Goal: Transaction & Acquisition: Purchase product/service

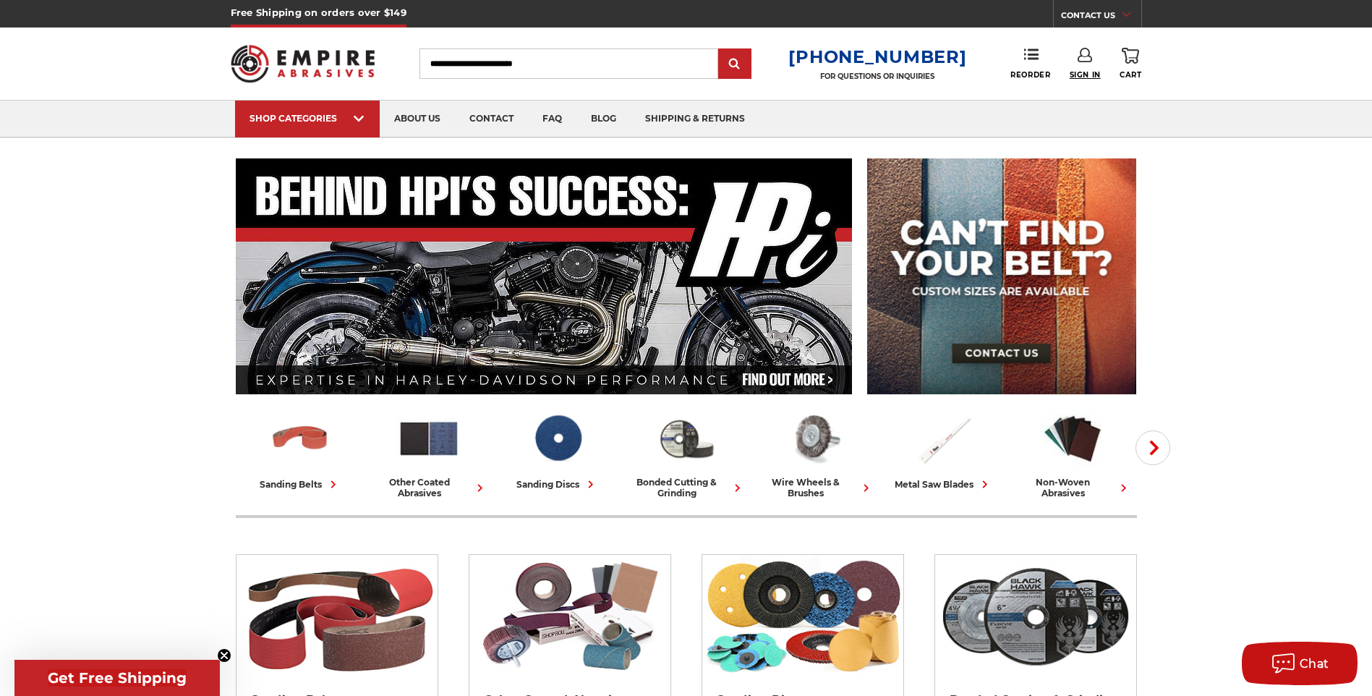
type input "**********"
click at [1078, 71] on span "Sign In" at bounding box center [1085, 74] width 31 height 9
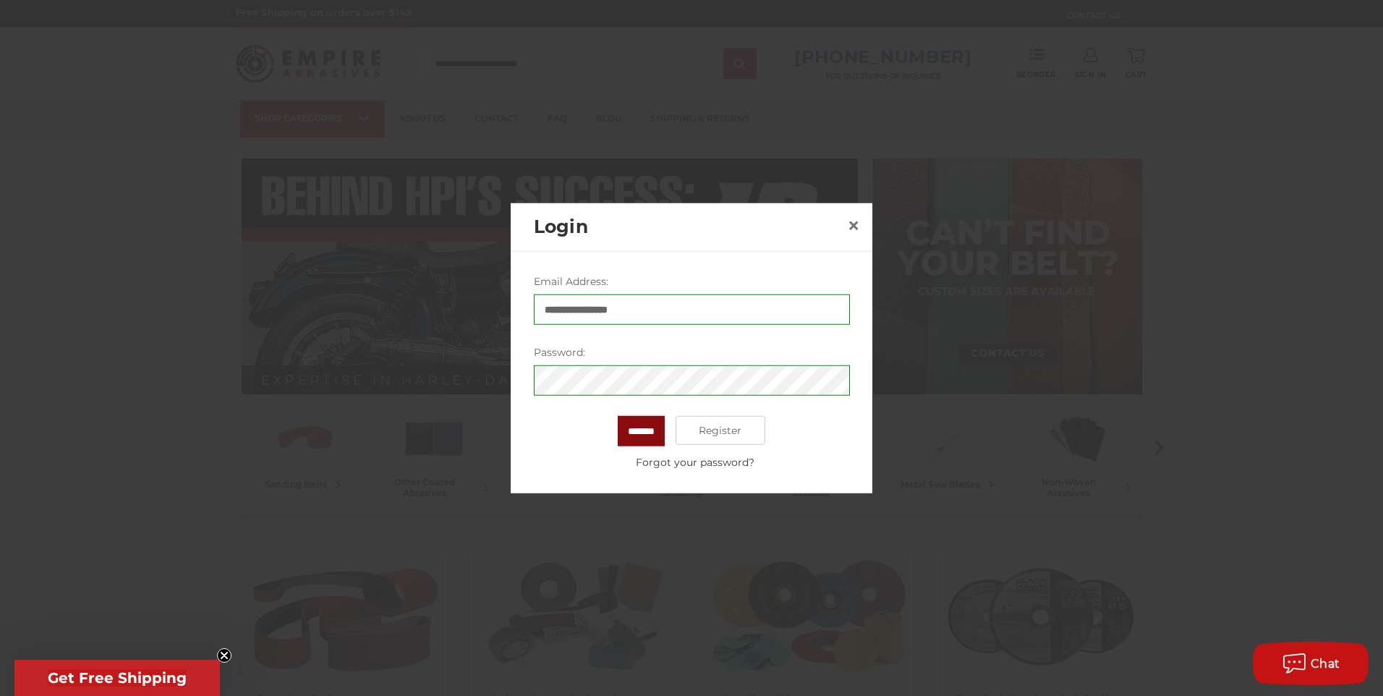
click at [643, 427] on input "*******" at bounding box center [641, 431] width 47 height 30
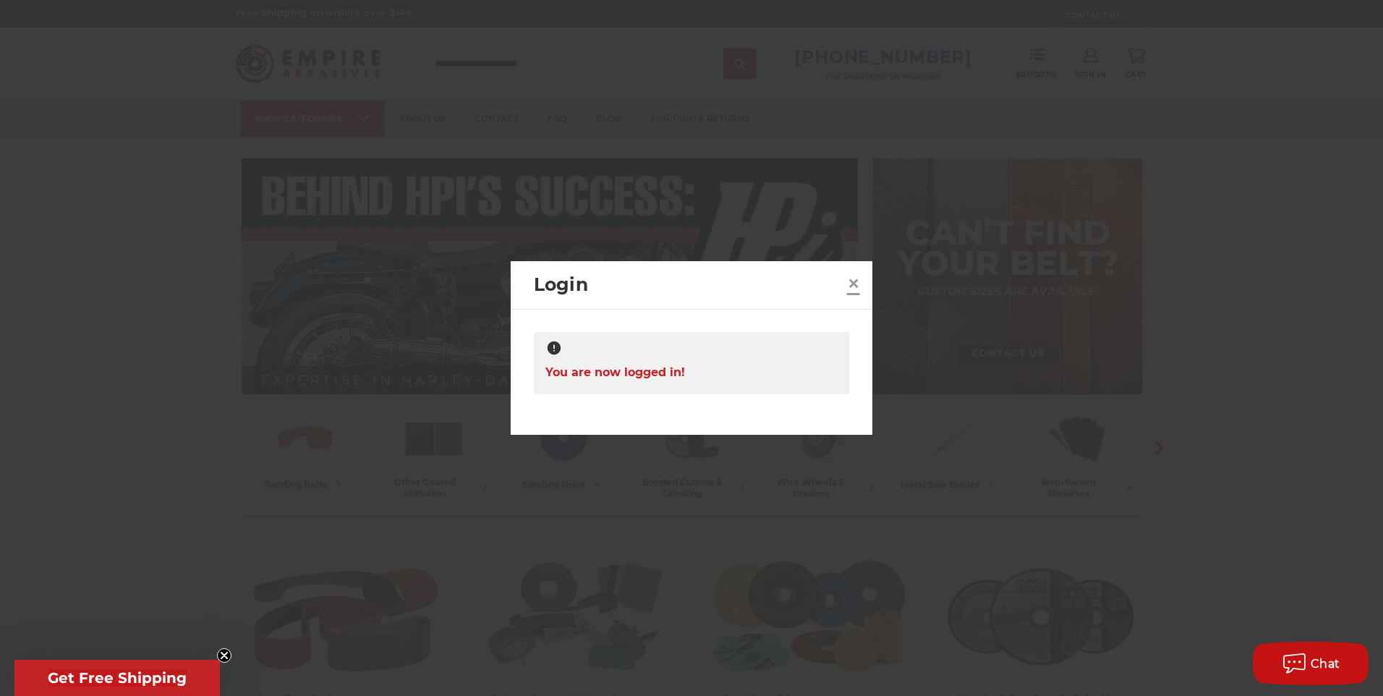
click at [851, 283] on span "×" at bounding box center [853, 283] width 13 height 28
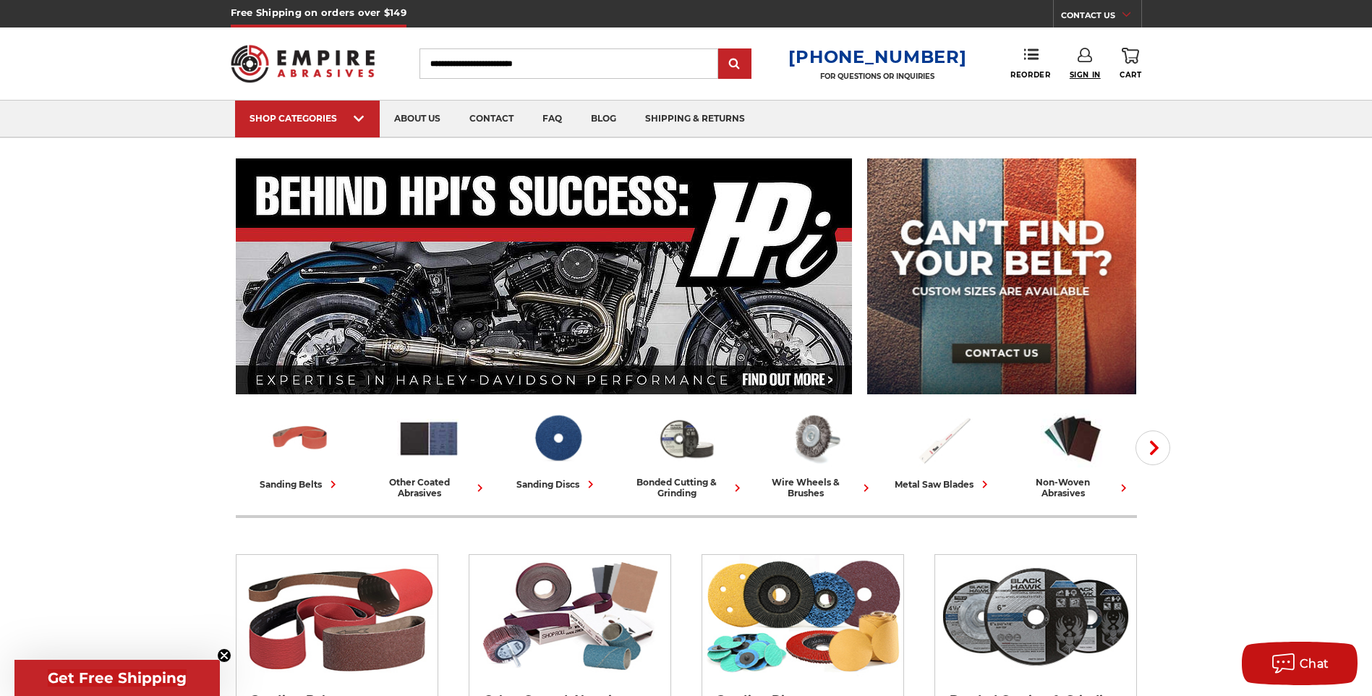
click at [1089, 71] on span "Sign In" at bounding box center [1085, 74] width 31 height 9
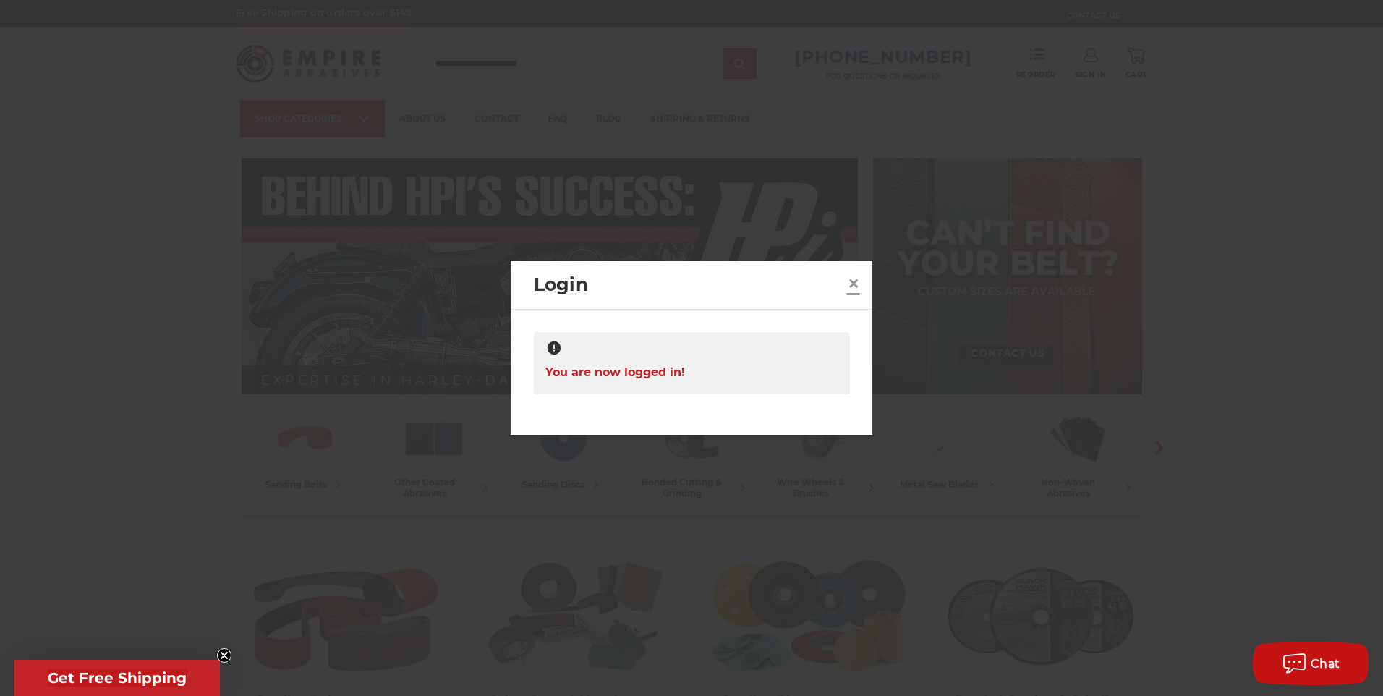
click at [849, 285] on span "×" at bounding box center [853, 283] width 13 height 28
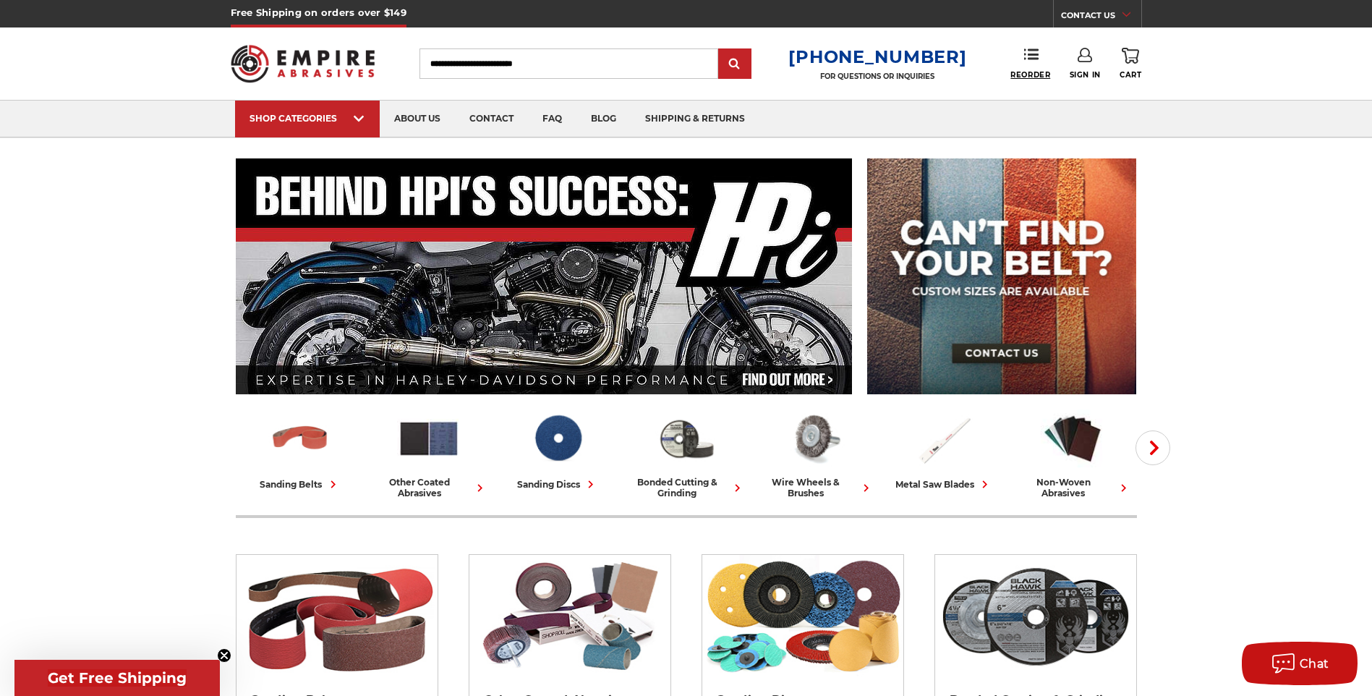
click at [1048, 77] on span "Reorder" at bounding box center [1030, 74] width 40 height 9
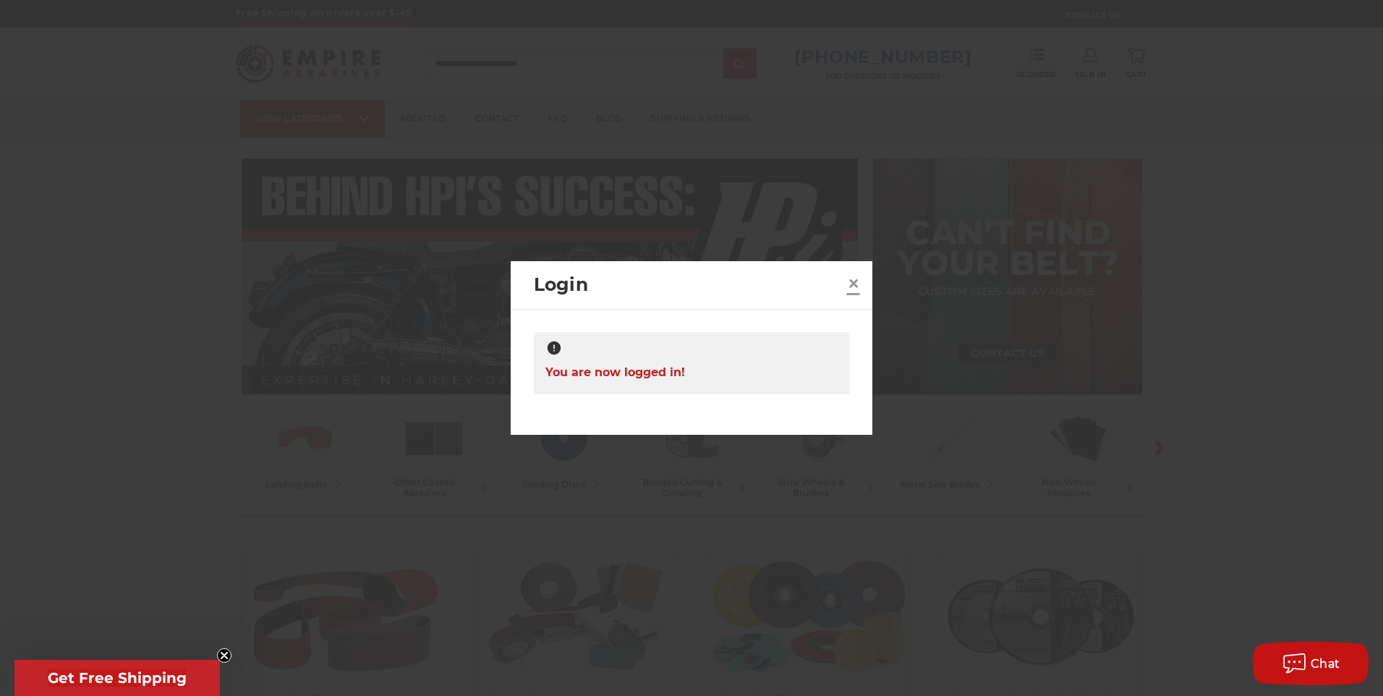
click at [854, 282] on span "×" at bounding box center [853, 283] width 13 height 28
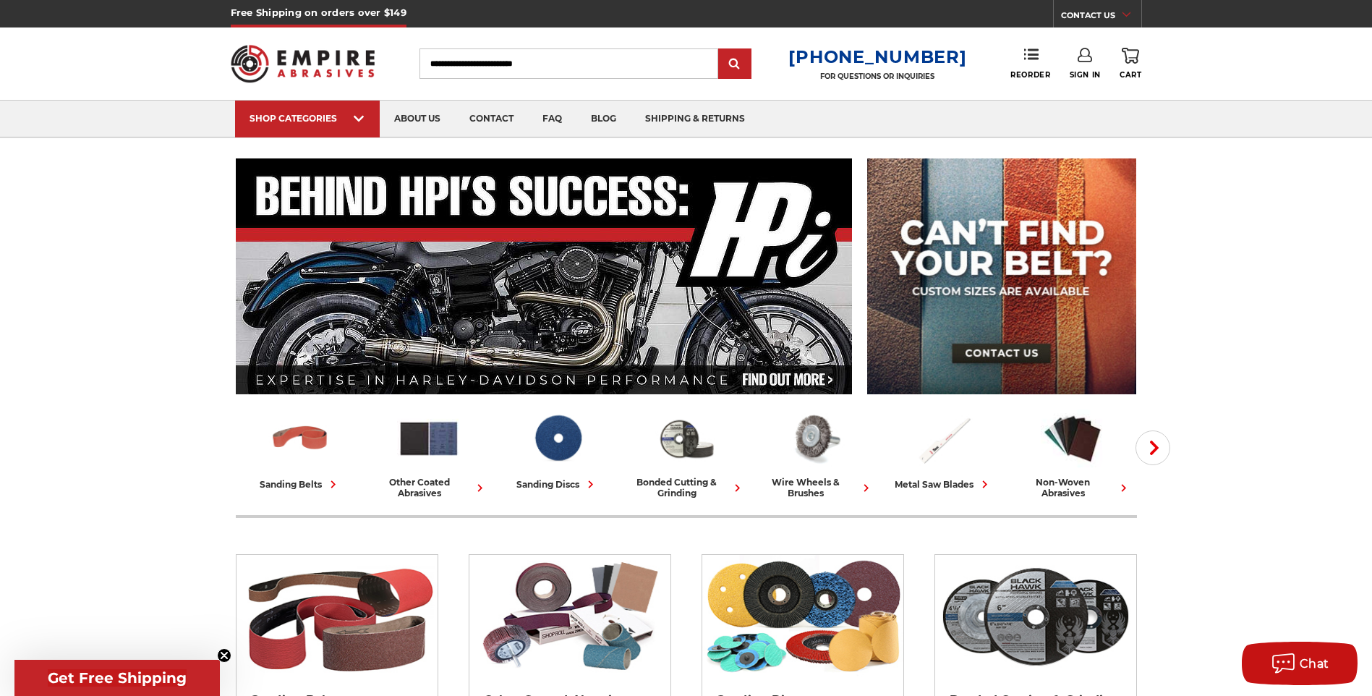
click at [1124, 67] on link "0 Cart" at bounding box center [1131, 64] width 22 height 32
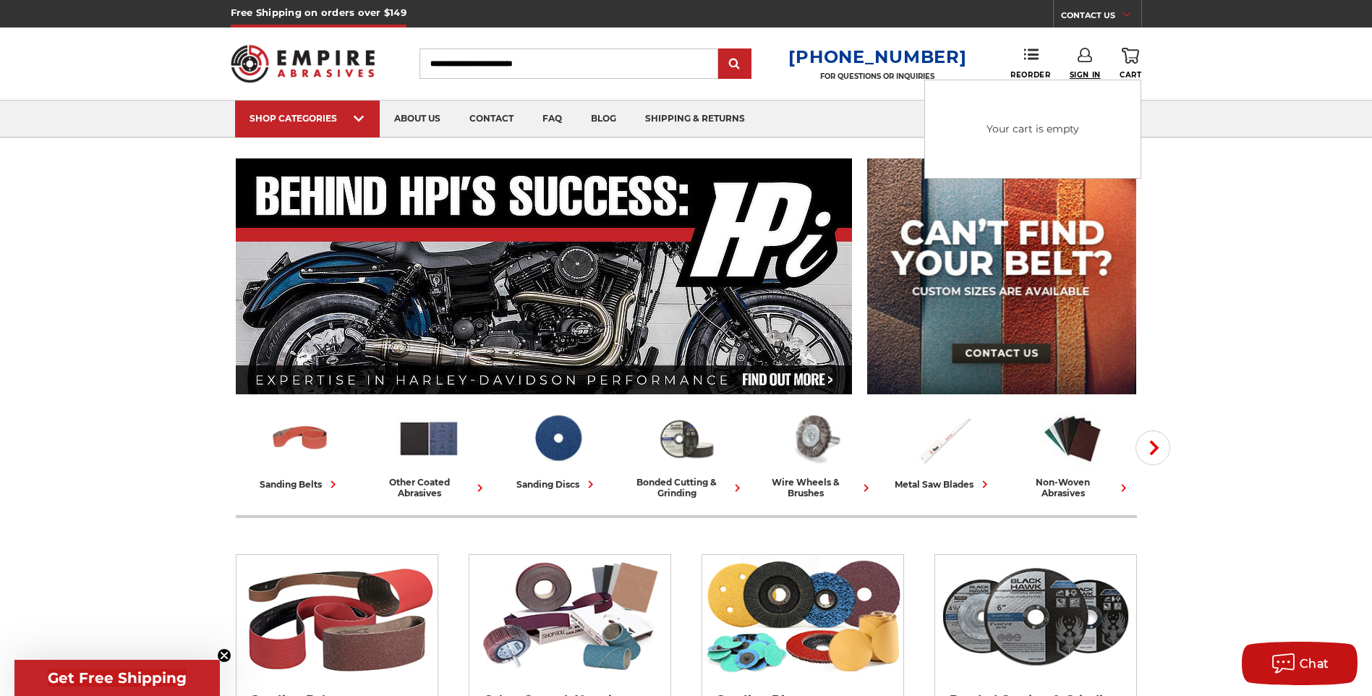
click at [1099, 74] on span "Sign In" at bounding box center [1085, 74] width 31 height 9
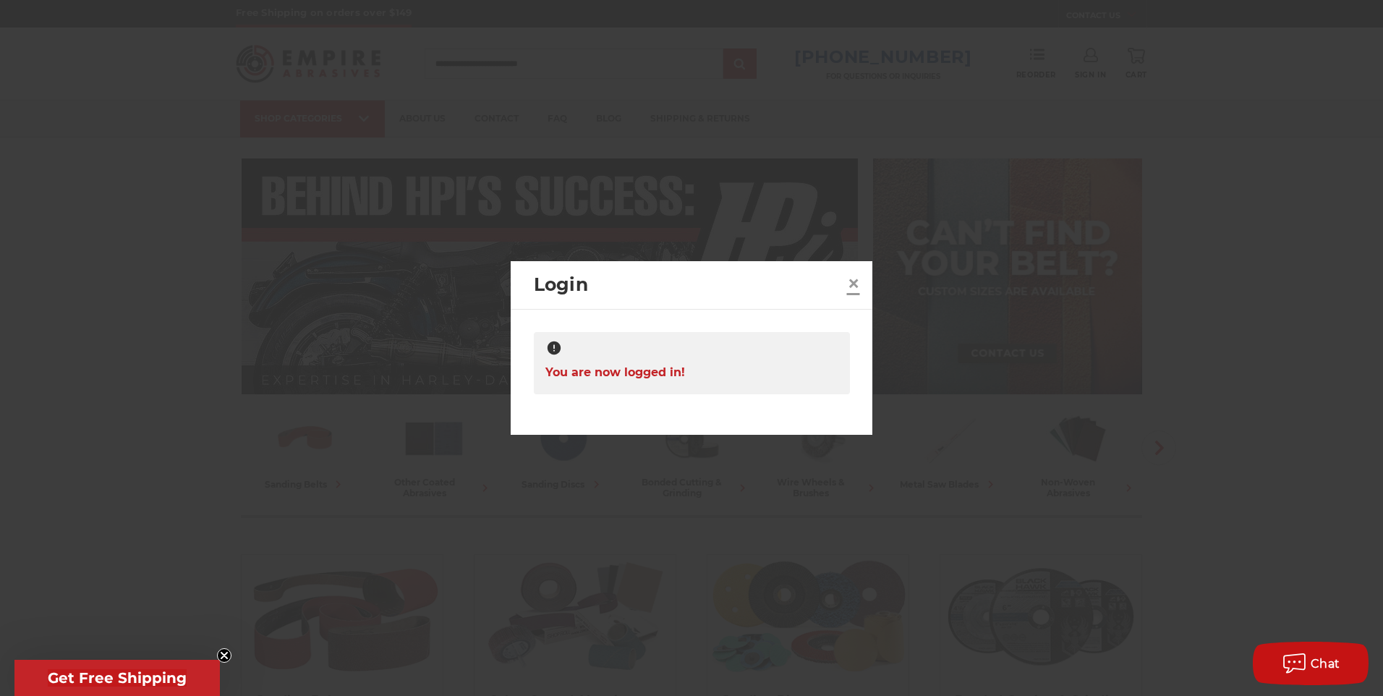
click at [851, 284] on span "×" at bounding box center [853, 283] width 13 height 28
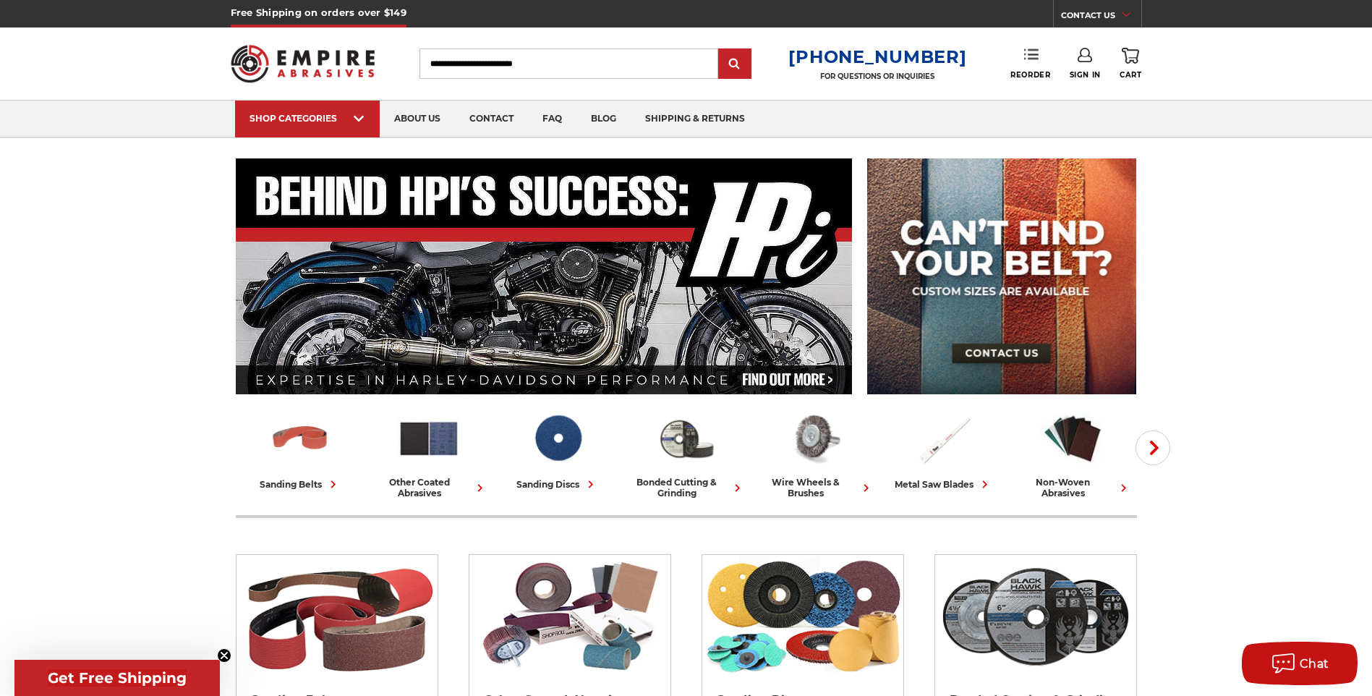
click at [1031, 54] on use at bounding box center [1031, 54] width 14 height 10
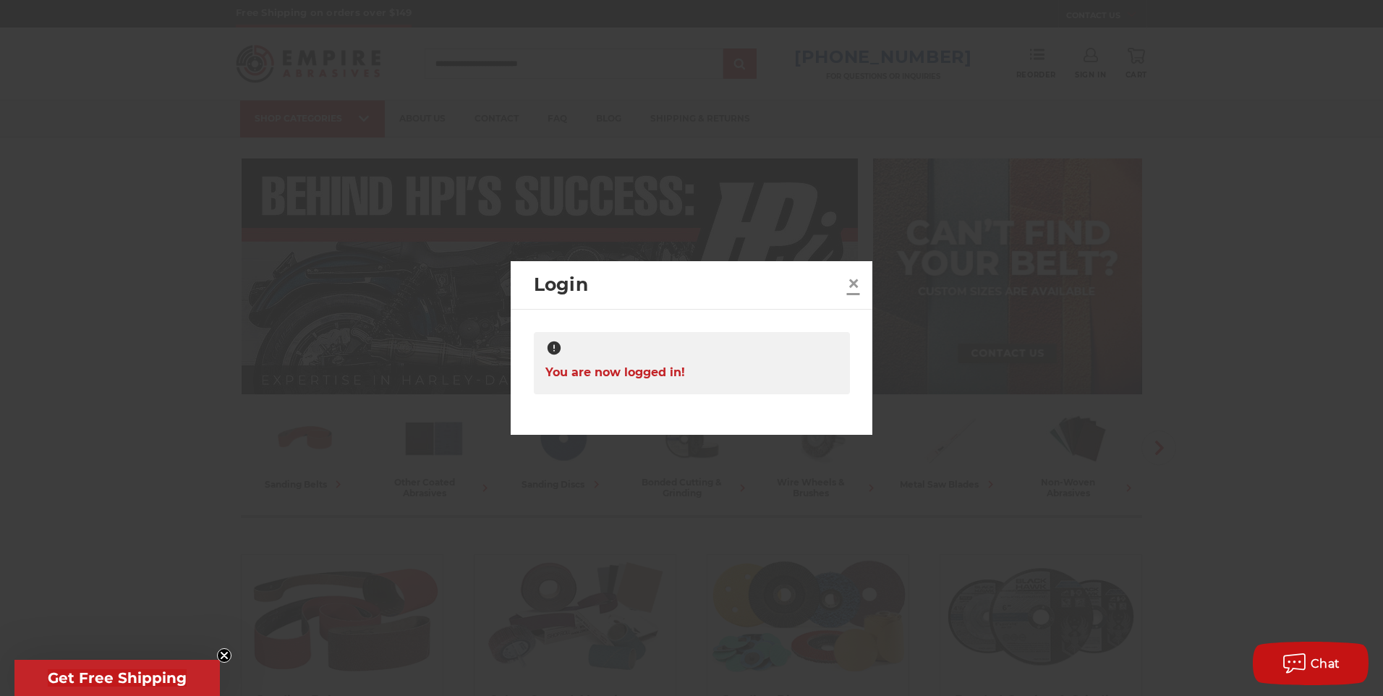
click at [847, 289] on span "×" at bounding box center [853, 283] width 13 height 28
